Goal: Task Accomplishment & Management: Complete application form

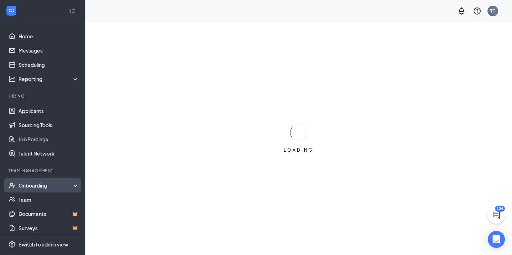
click at [42, 186] on div "Onboarding" at bounding box center [45, 185] width 55 height 7
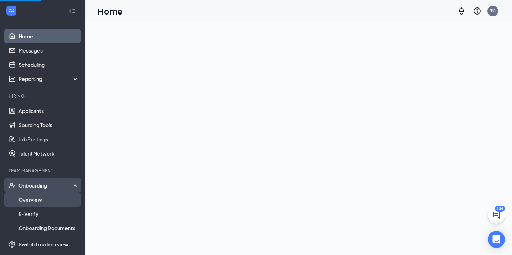
click at [42, 198] on link "Overview" at bounding box center [48, 200] width 61 height 14
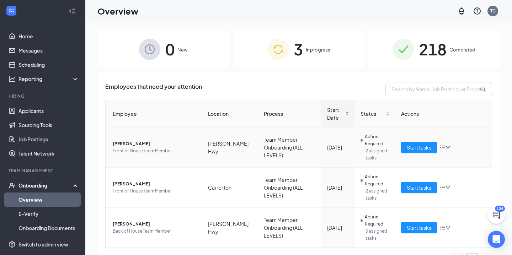
scroll to position [17, 0]
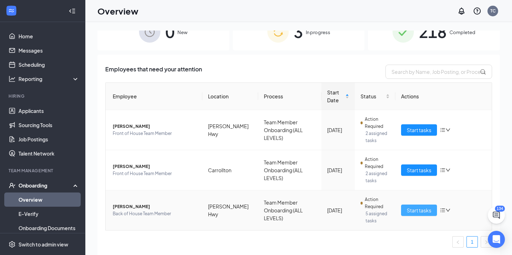
click at [417, 211] on span "Start tasks" at bounding box center [419, 211] width 25 height 8
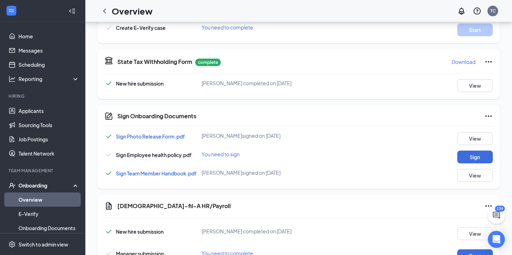
scroll to position [290, 0]
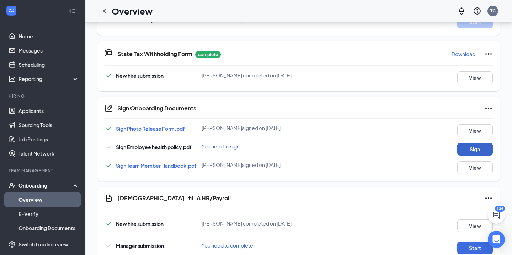
click at [472, 149] on button "Sign" at bounding box center [475, 149] width 36 height 13
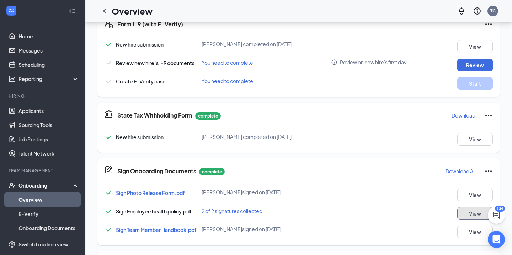
scroll to position [0, 0]
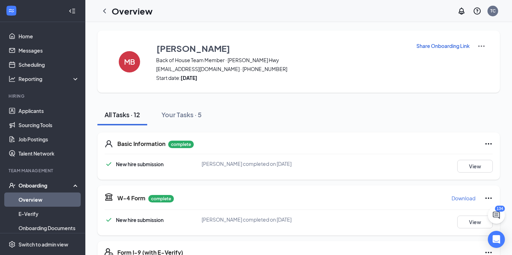
click at [483, 46] on img at bounding box center [481, 46] width 9 height 9
click at [482, 60] on span "View details" at bounding box center [482, 59] width 28 height 8
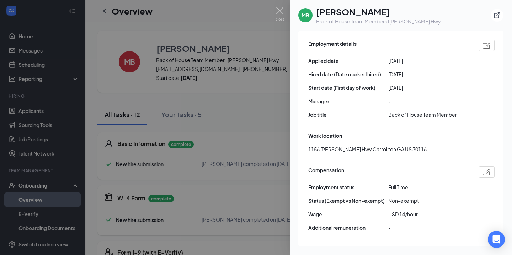
scroll to position [377, 0]
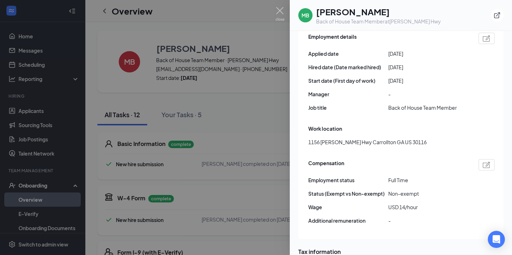
click at [273, 138] on div at bounding box center [256, 127] width 512 height 255
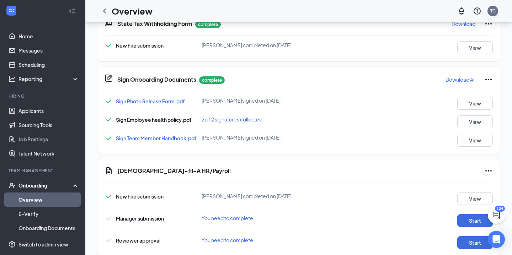
scroll to position [336, 0]
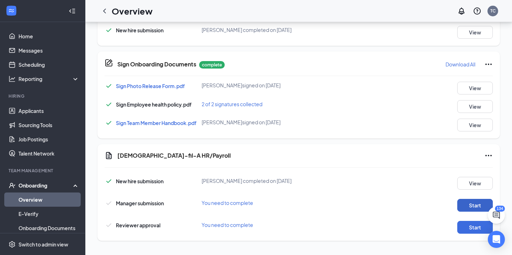
click at [472, 204] on button "Start" at bounding box center [475, 205] width 36 height 13
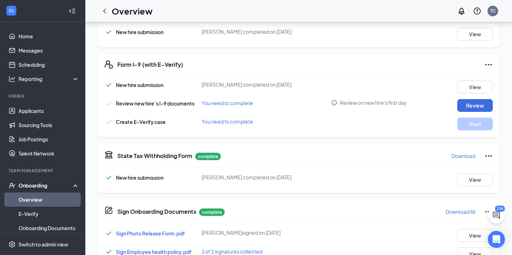
scroll to position [146, 0]
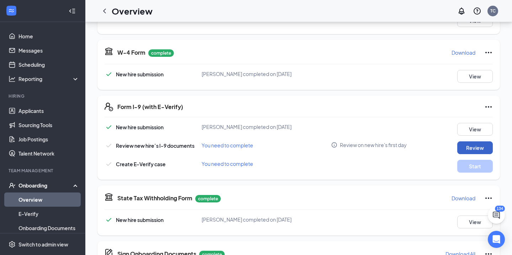
click at [485, 150] on button "Review" at bounding box center [475, 148] width 36 height 13
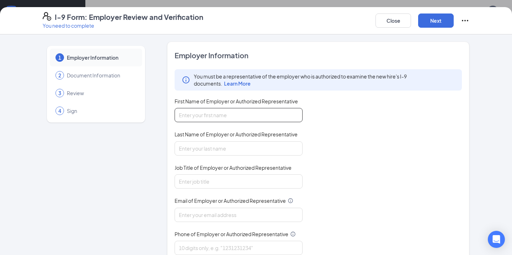
click at [269, 118] on input "First Name of Employer or Authorized Representative" at bounding box center [239, 115] width 128 height 14
type input "[PERSON_NAME]"
type input "[EMAIL_ADDRESS][DOMAIN_NAME]"
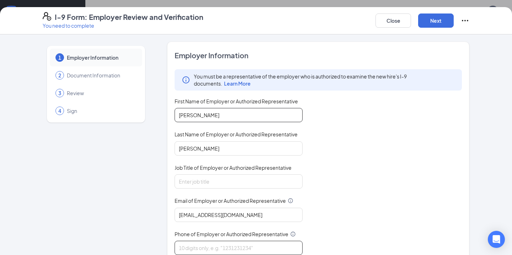
type input "4044252082"
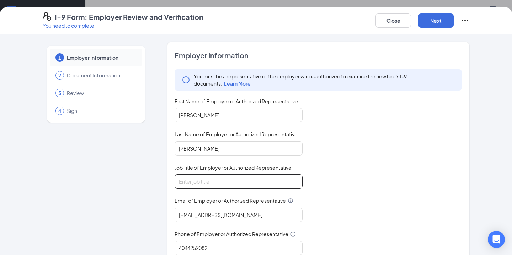
click at [237, 182] on input "Job Title of Employer or Authorized Representative" at bounding box center [239, 182] width 128 height 14
type input "office admin"
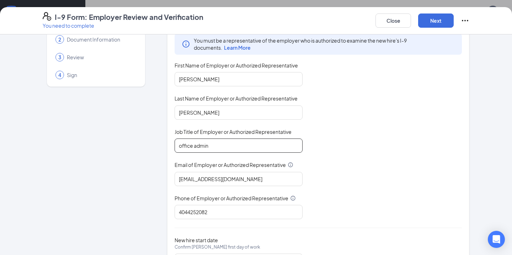
scroll to position [73, 0]
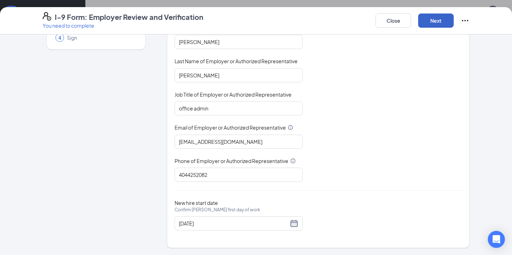
click at [430, 26] on button "Next" at bounding box center [436, 21] width 36 height 14
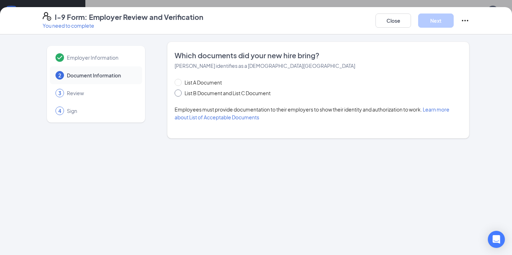
click at [180, 92] on span at bounding box center [178, 93] width 7 height 7
click at [180, 92] on input "List B Document and List C Document" at bounding box center [177, 92] width 5 height 5
radio input "true"
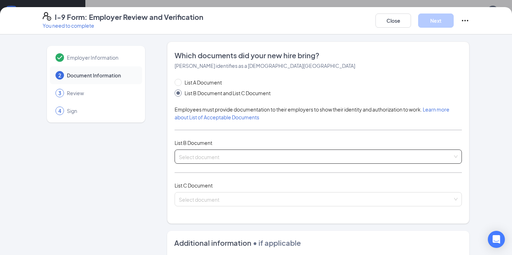
click at [209, 156] on input "search" at bounding box center [316, 155] width 274 height 11
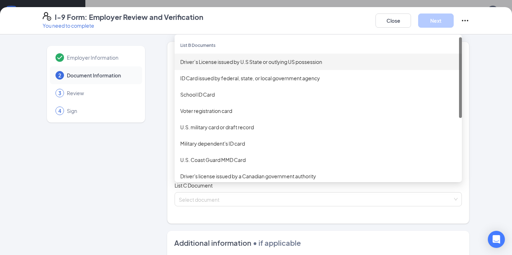
click at [214, 63] on div "Driver’s License issued by U.S State or outlying US possession" at bounding box center [318, 62] width 276 height 8
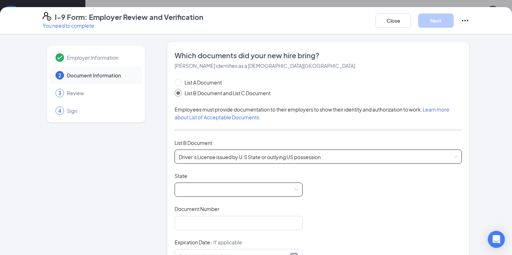
click at [202, 187] on span at bounding box center [239, 190] width 120 height 14
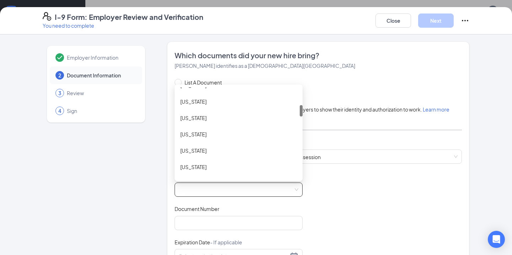
scroll to position [142, 0]
click at [203, 137] on div "[US_STATE]" at bounding box center [238, 134] width 117 height 8
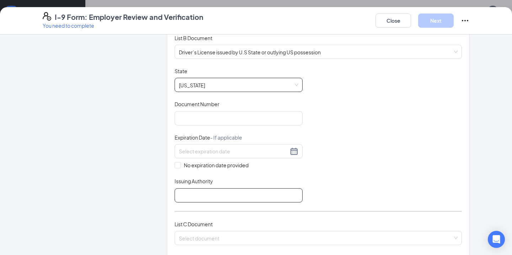
scroll to position [110, 0]
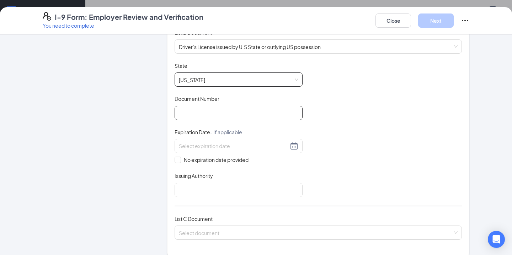
click at [214, 114] on input "Document Number" at bounding box center [239, 113] width 128 height 14
type input "051496610"
click at [291, 147] on div at bounding box center [239, 146] width 120 height 9
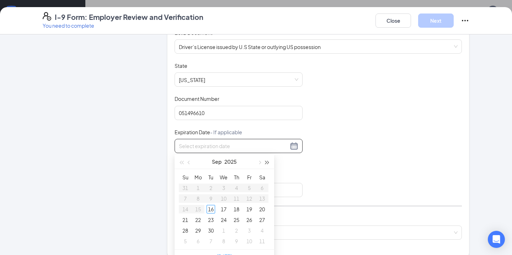
click at [266, 163] on span "button" at bounding box center [268, 163] width 4 height 4
click at [258, 164] on button "button" at bounding box center [259, 162] width 8 height 14
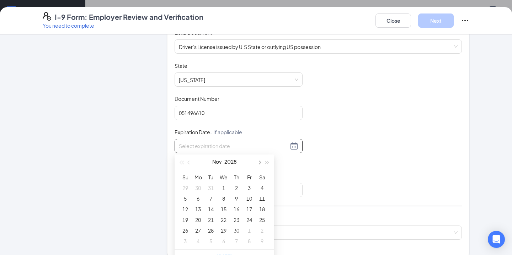
click at [258, 164] on button "button" at bounding box center [259, 162] width 8 height 14
type input "[DATE]"
click at [226, 200] on div "6" at bounding box center [223, 199] width 9 height 9
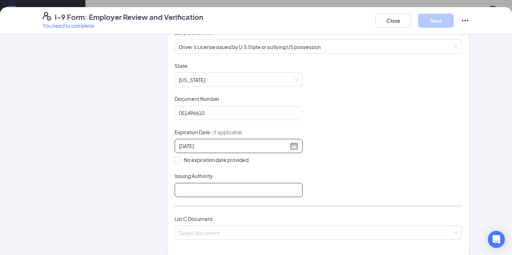
scroll to position [140, 0]
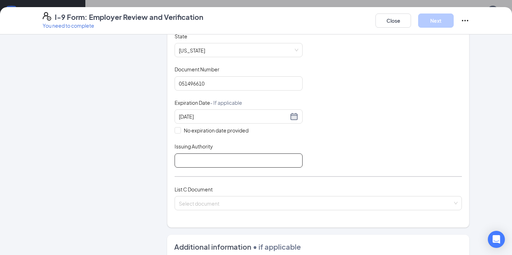
click at [260, 162] on input "Issuing Authority" at bounding box center [239, 161] width 128 height 14
type input "GA"
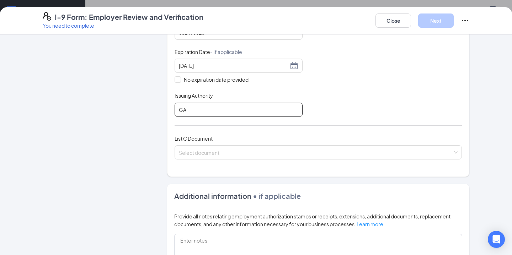
scroll to position [192, 0]
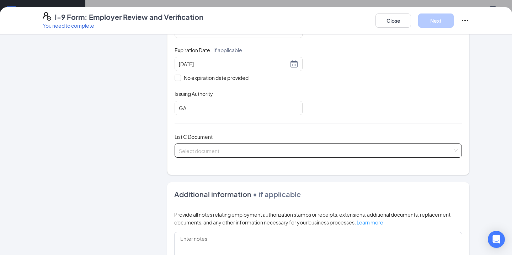
click at [282, 152] on input "search" at bounding box center [316, 149] width 274 height 11
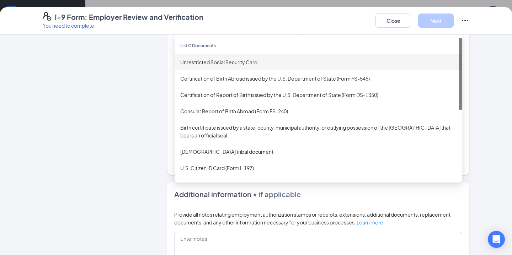
click at [243, 63] on div "Unrestricted Social Security Card" at bounding box center [318, 62] width 276 height 8
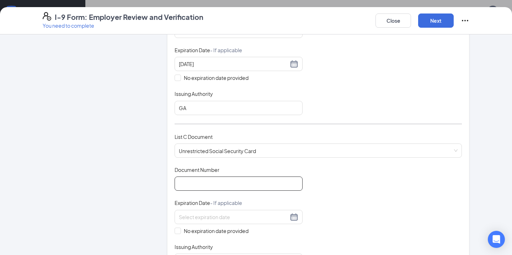
click at [248, 190] on input "Document Number" at bounding box center [239, 184] width 128 height 14
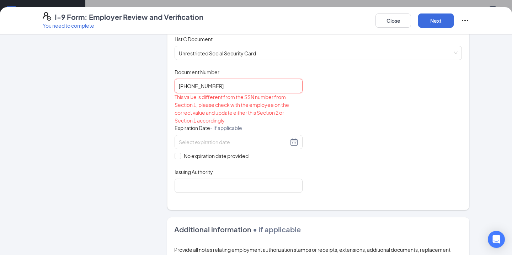
scroll to position [299, 0]
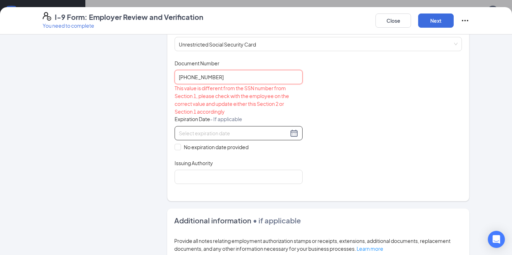
type input "[PHONE_NUMBER]"
click at [251, 135] on input at bounding box center [234, 133] width 110 height 8
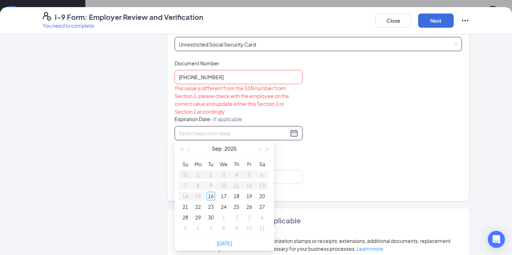
click at [291, 43] on span "Unrestricted Social Security Card" at bounding box center [318, 44] width 279 height 14
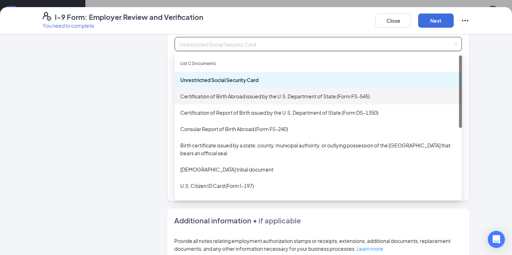
click at [264, 97] on div "Certification of Birth Abroad issued by the U.S. Department of State (Form FS-5…" at bounding box center [318, 96] width 276 height 8
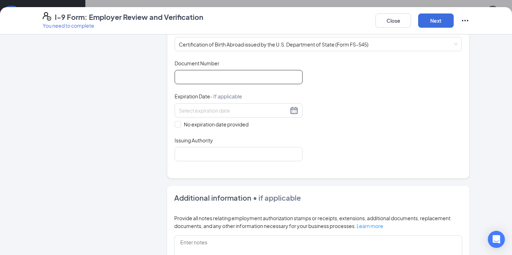
click at [237, 81] on input "Document Number" at bounding box center [239, 77] width 128 height 14
type input "[PHONE_NUMBER]"
click at [179, 124] on input "No expiration date provided" at bounding box center [177, 123] width 5 height 5
checkbox input "true"
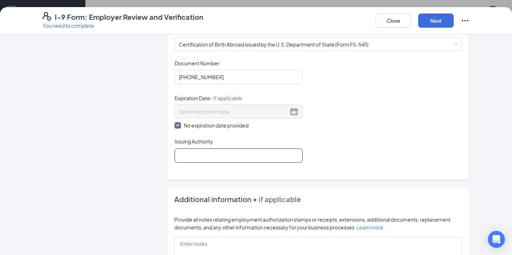
click at [211, 161] on input "Issuing Authority" at bounding box center [239, 156] width 128 height 14
type input "GA"
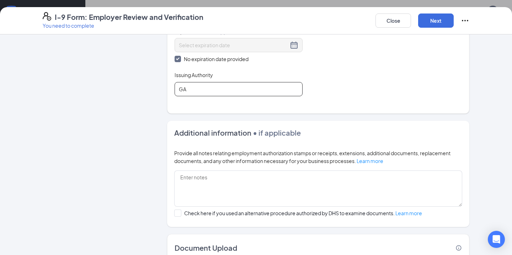
scroll to position [412, 0]
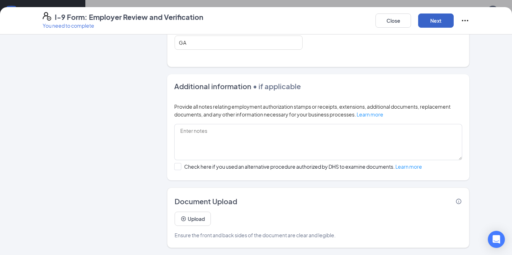
click at [428, 22] on button "Next" at bounding box center [436, 21] width 36 height 14
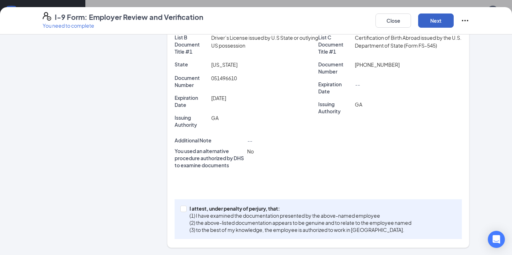
scroll to position [188, 0]
click at [184, 209] on input "I attest, under penalty of [PERSON_NAME], that: (1) I have examined the documen…" at bounding box center [182, 208] width 5 height 5
checkbox input "true"
click at [445, 15] on button "Next" at bounding box center [436, 21] width 36 height 14
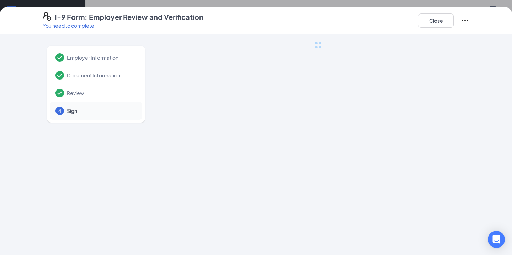
scroll to position [0, 0]
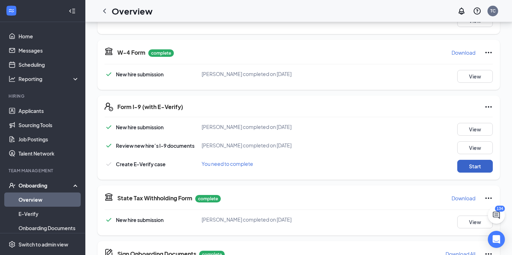
click at [471, 166] on button "Start" at bounding box center [475, 166] width 36 height 13
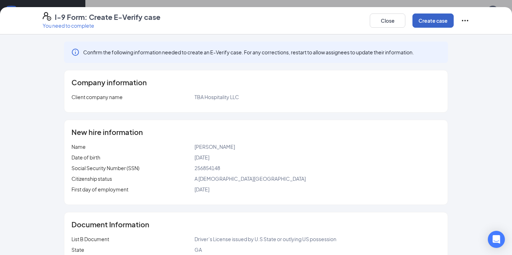
click at [442, 21] on button "Create case" at bounding box center [433, 21] width 41 height 14
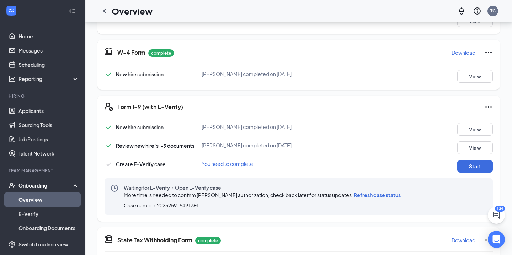
click at [381, 197] on span "Refresh case status" at bounding box center [377, 195] width 47 height 6
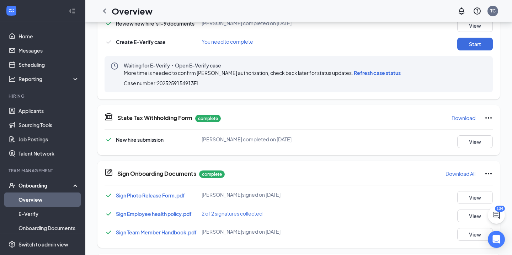
scroll to position [265, 0]
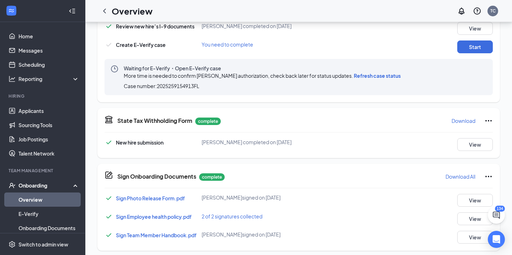
click at [396, 77] on span "Refresh case status" at bounding box center [377, 76] width 47 height 6
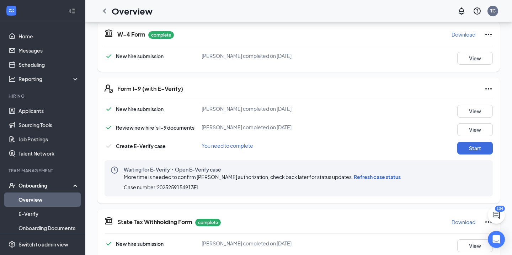
scroll to position [165, 0]
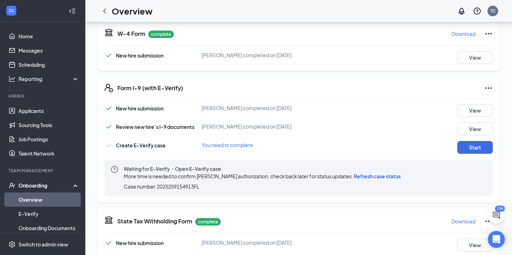
click at [397, 177] on span "Refresh case status" at bounding box center [377, 176] width 47 height 6
click at [395, 177] on span "Refresh case status" at bounding box center [377, 176] width 47 height 6
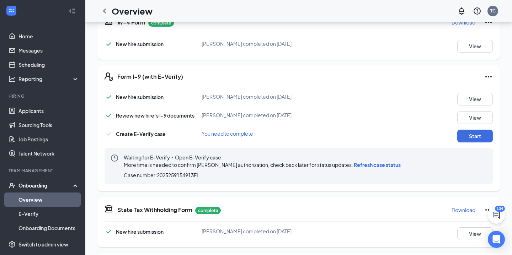
scroll to position [176, 0]
click at [388, 163] on span "Refresh case status" at bounding box center [377, 164] width 47 height 6
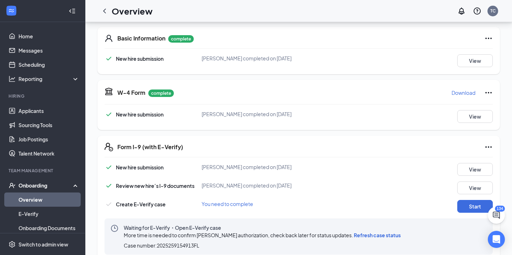
scroll to position [113, 0]
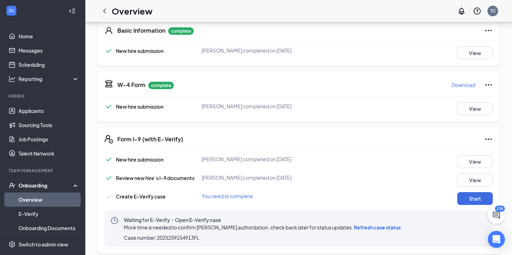
click at [376, 229] on span "Refresh case status" at bounding box center [377, 227] width 47 height 6
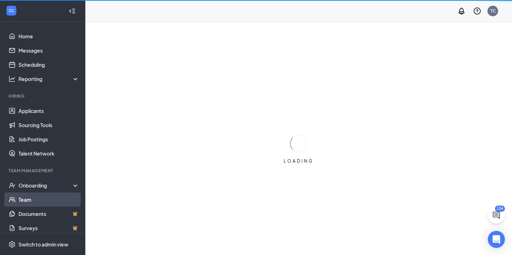
scroll to position [5, 0]
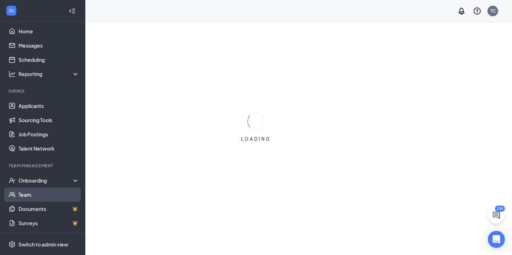
click at [39, 199] on link "Team" at bounding box center [48, 195] width 61 height 14
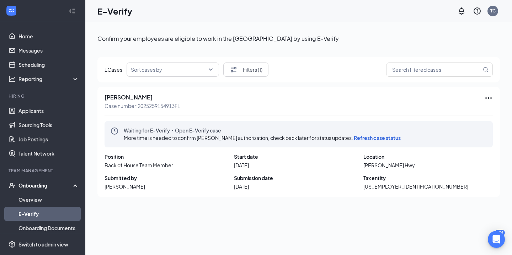
click at [388, 140] on span "Refresh case status" at bounding box center [377, 138] width 47 height 6
click at [373, 137] on span "Refresh case status" at bounding box center [377, 138] width 47 height 6
click at [376, 138] on span "Refresh case status" at bounding box center [377, 138] width 47 height 6
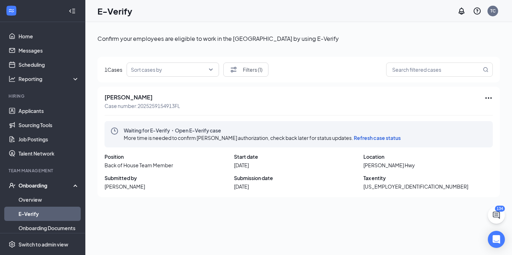
click at [391, 134] on div "More time is needed to confirm Maycie Broussard's authorization, check back lat…" at bounding box center [264, 138] width 280 height 8
click at [390, 136] on span "Refresh case status" at bounding box center [377, 138] width 47 height 6
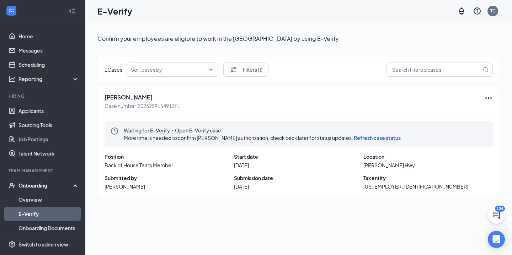
click at [385, 138] on span "Refresh case status" at bounding box center [377, 138] width 47 height 6
click at [392, 139] on span "Refresh case status" at bounding box center [377, 138] width 47 height 6
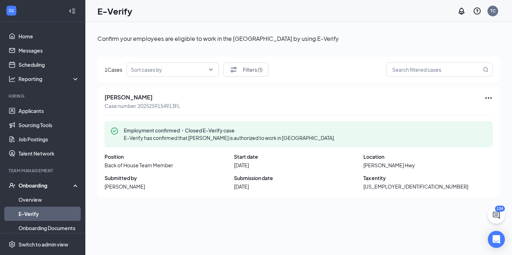
click at [41, 214] on link "E-Verify" at bounding box center [48, 214] width 61 height 14
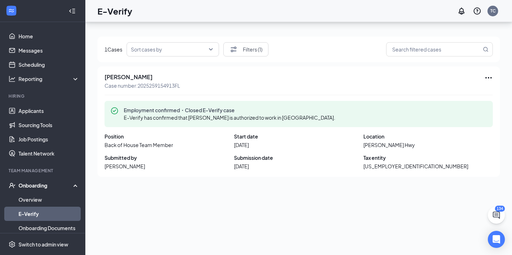
scroll to position [32, 0]
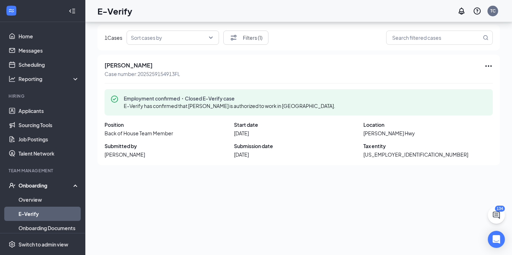
click at [48, 211] on link "E-Verify" at bounding box center [48, 214] width 61 height 14
click at [45, 204] on link "Overview" at bounding box center [48, 200] width 61 height 14
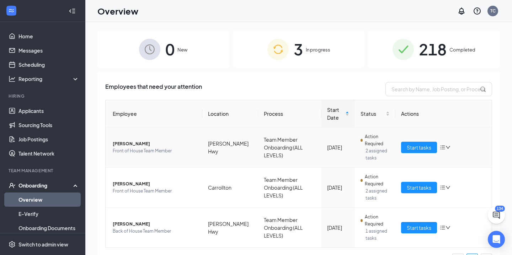
scroll to position [17, 0]
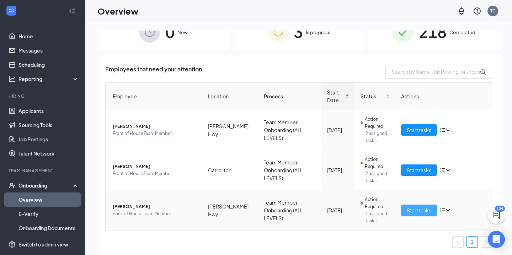
click at [421, 212] on span "Start tasks" at bounding box center [419, 211] width 25 height 8
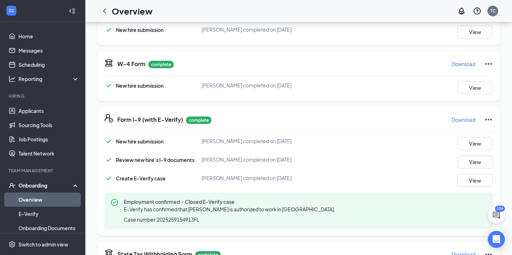
scroll to position [381, 0]
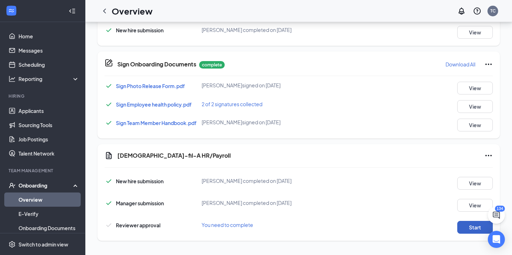
click at [473, 229] on button "Start" at bounding box center [475, 227] width 36 height 13
click at [489, 157] on icon "Ellipses" at bounding box center [488, 156] width 9 height 9
click at [463, 170] on span "Mark as complete" at bounding box center [462, 170] width 42 height 7
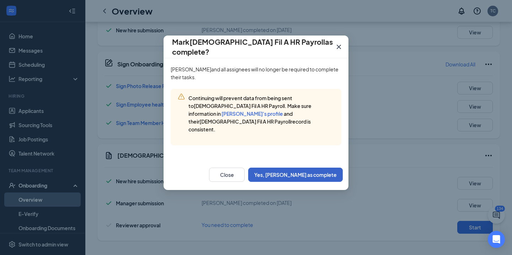
click at [320, 168] on button "Yes, mark as complete" at bounding box center [295, 175] width 95 height 14
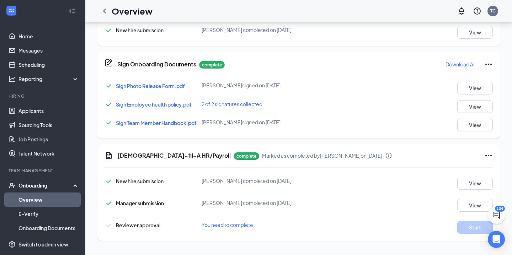
click at [50, 200] on link "Overview" at bounding box center [48, 200] width 61 height 14
